Goal: Task Accomplishment & Management: Complete application form

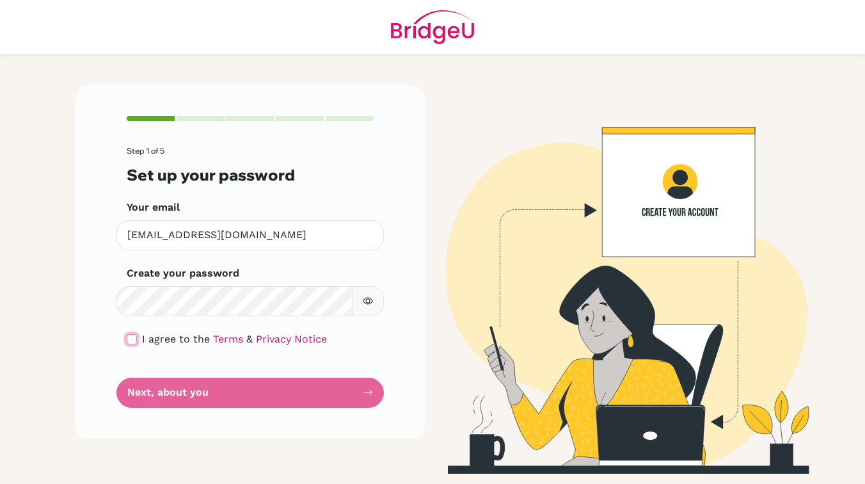
click at [129, 336] on input "checkbox" at bounding box center [132, 339] width 10 height 10
checkbox input "true"
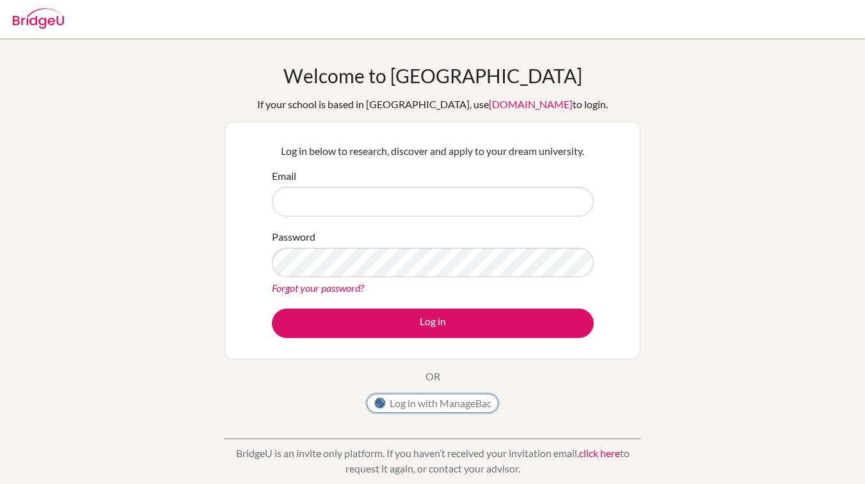
click at [384, 402] on img at bounding box center [380, 403] width 13 height 13
click at [407, 400] on button "Log in with ManageBac" at bounding box center [433, 402] width 132 height 19
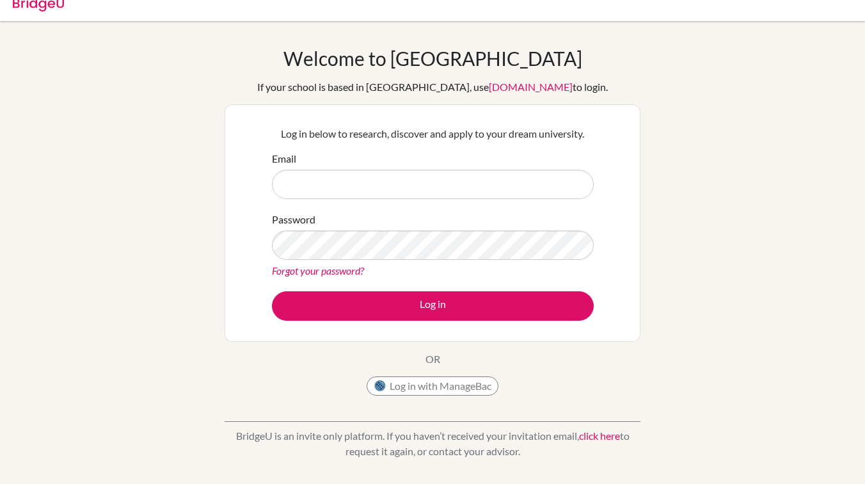
scroll to position [22, 0]
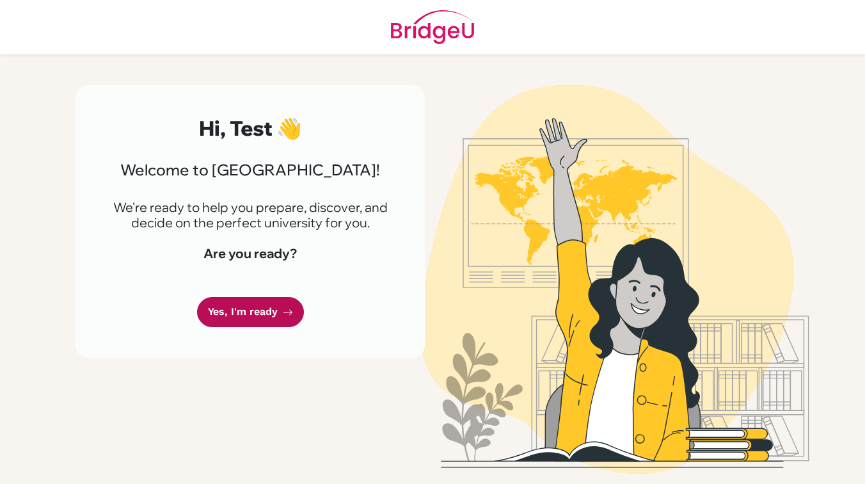
click at [242, 326] on link "Yes, I'm ready" at bounding box center [250, 312] width 107 height 30
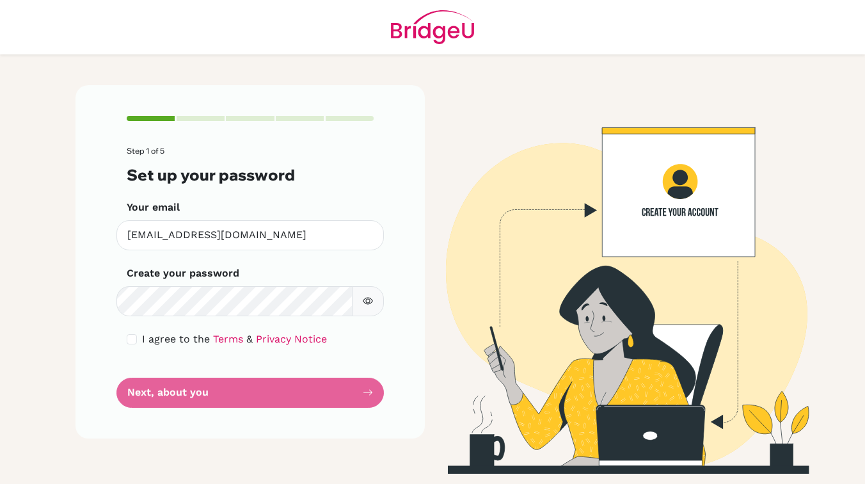
click at [137, 344] on div "I agree to the Terms & Privacy Notice" at bounding box center [250, 338] width 247 height 15
click at [131, 340] on input "checkbox" at bounding box center [132, 339] width 10 height 10
checkbox input "true"
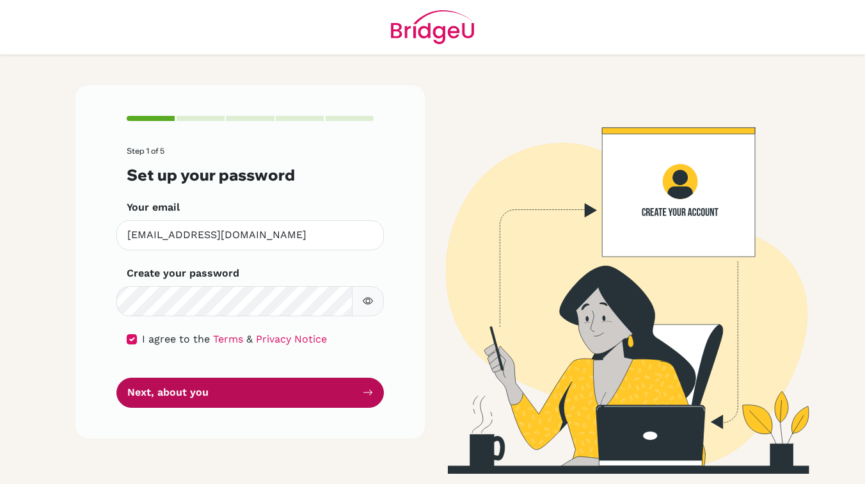
click at [139, 389] on button "Next, about you" at bounding box center [249, 392] width 267 height 30
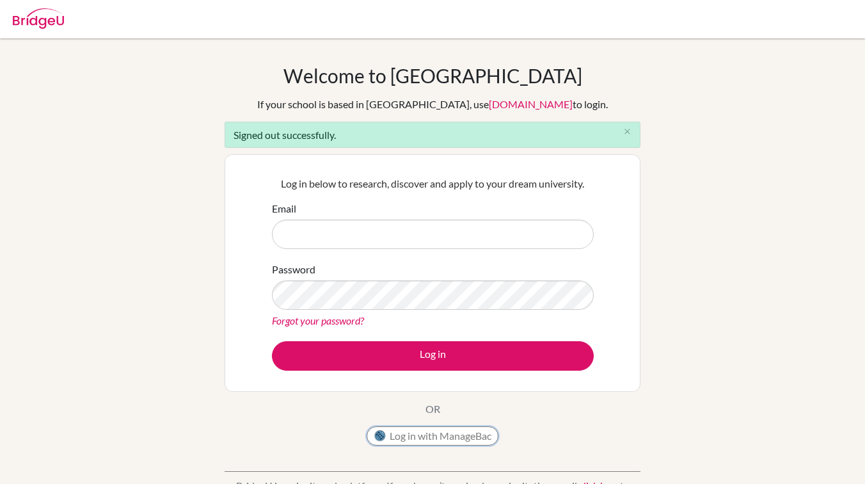
click at [397, 429] on button "Log in with ManageBac" at bounding box center [433, 435] width 132 height 19
click at [339, 240] on input "Email" at bounding box center [433, 233] width 322 height 29
type input "[EMAIL_ADDRESS][DOMAIN_NAME]"
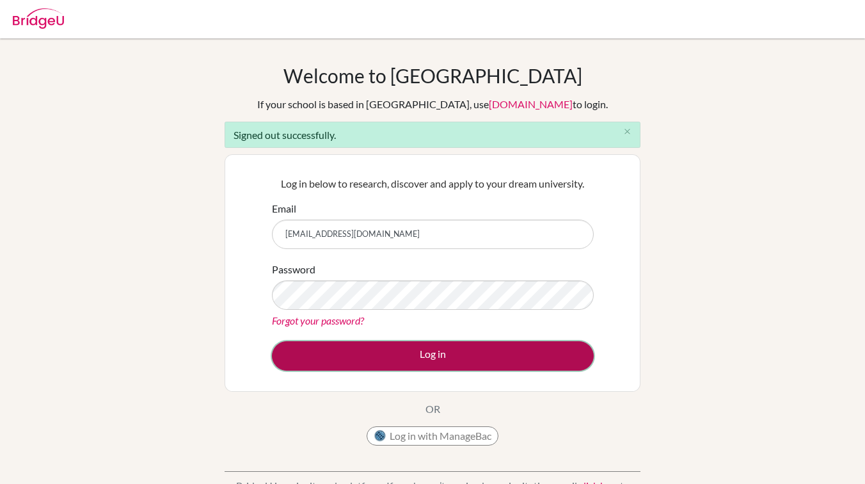
click at [349, 346] on button "Log in" at bounding box center [433, 355] width 322 height 29
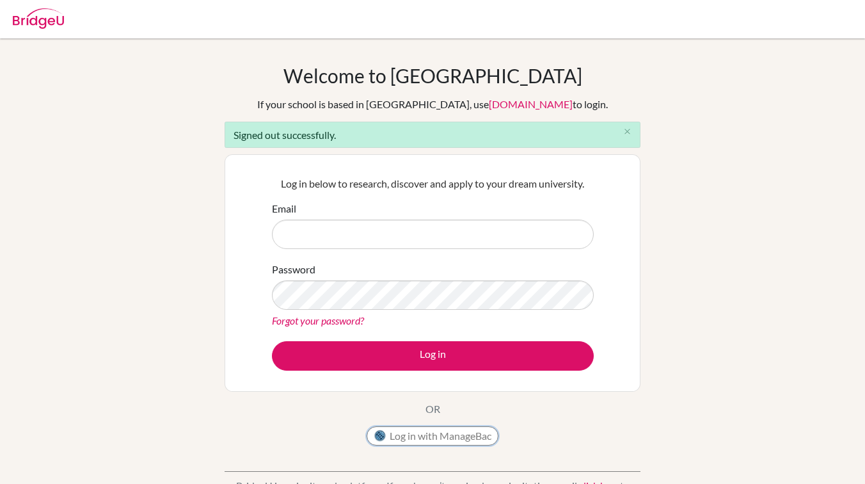
click at [387, 436] on button "Log in with ManageBac" at bounding box center [433, 435] width 132 height 19
